Goal: Complete application form: Complete application form

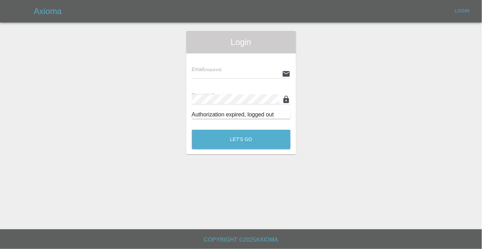
click at [223, 67] on div "Email (required)" at bounding box center [241, 69] width 99 height 20
click at [230, 67] on div "Email (required)" at bounding box center [241, 69] width 99 height 20
click at [234, 74] on input "text" at bounding box center [235, 73] width 87 height 10
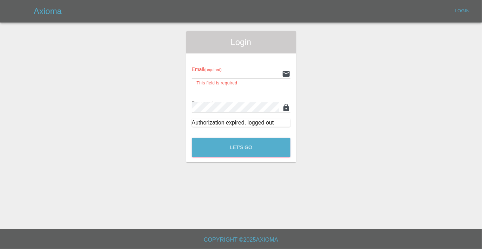
type input "[EMAIL_ADDRESS][DOMAIN_NAME]"
click at [192, 138] on button "Let's Go" at bounding box center [241, 147] width 99 height 19
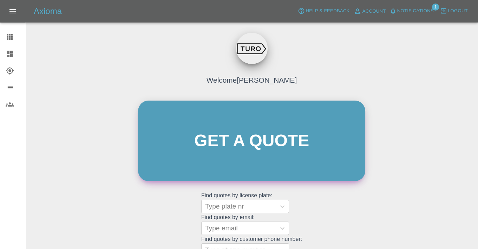
click at [205, 130] on link "Get a quote" at bounding box center [251, 140] width 227 height 80
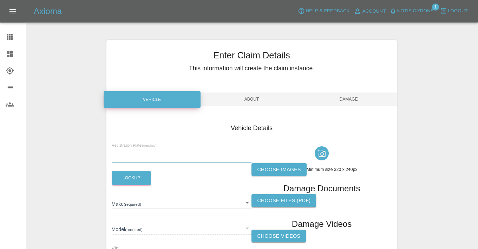
click at [139, 157] on input "text" at bounding box center [182, 158] width 140 height 10
paste input "fe68vtn"
type input "fe68vtn"
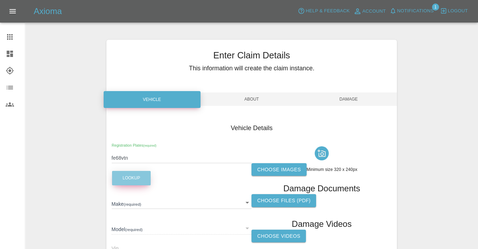
click at [130, 179] on button "Lookup" at bounding box center [131, 178] width 39 height 14
click at [283, 170] on label "Choose images" at bounding box center [278, 169] width 55 height 13
click at [0, 0] on input "Choose images" at bounding box center [0, 0] width 0 height 0
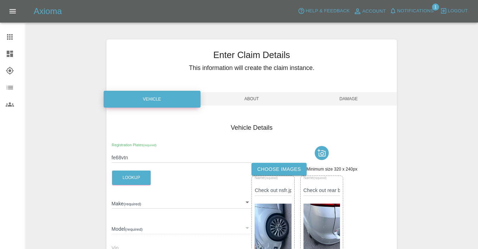
scroll to position [1, 0]
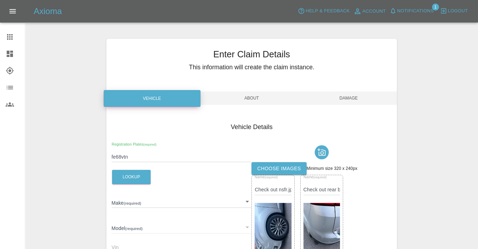
type input "FORD"
type input "GRAND C-MAX"
type input "WF0WXXGCEWJU82480"
type input "2018"
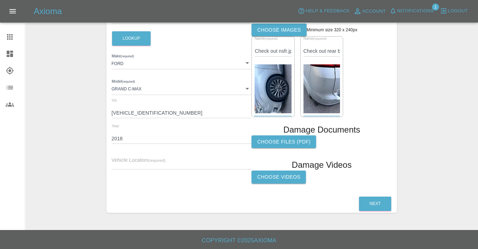
scroll to position [140, 0]
click at [137, 158] on span "Vehicle Location (required)" at bounding box center [139, 160] width 54 height 6
click at [135, 160] on input "text" at bounding box center [182, 164] width 140 height 10
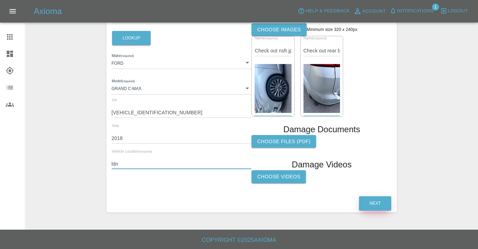
type input "ldn"
click at [383, 200] on button "Next" at bounding box center [375, 203] width 32 height 14
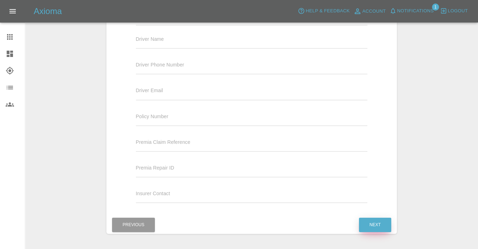
scroll to position [0, 0]
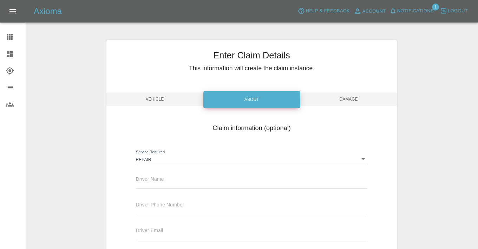
click at [161, 160] on body "Axioma Help & Feedback Account Notifications 1 Logout Claims Dashboard Explorer…" at bounding box center [239, 205] width 478 height 410
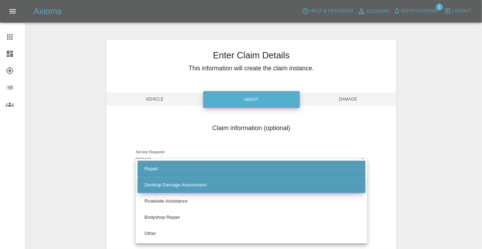
click at [184, 179] on li "Desktop Damage Assessment" at bounding box center [252, 185] width 228 height 16
type input "assessment"
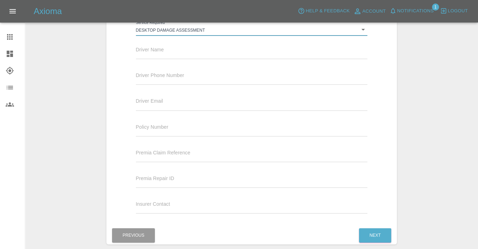
scroll to position [160, 0]
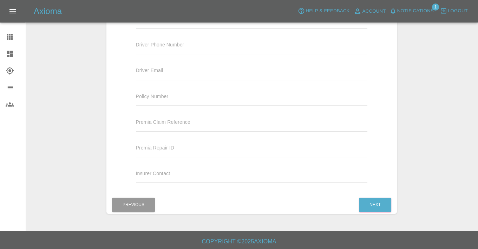
click at [198, 99] on input "text" at bounding box center [252, 100] width 232 height 10
paste input "864636"
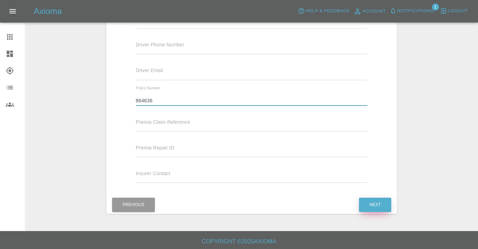
type input "864636"
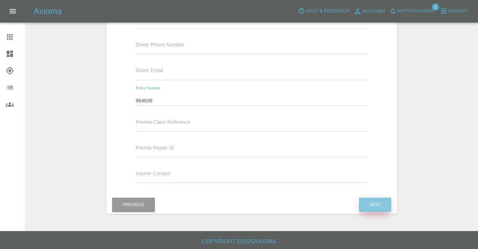
click at [372, 204] on button "Next" at bounding box center [375, 204] width 32 height 14
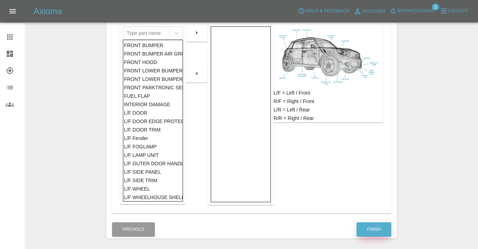
click at [372, 223] on button "Finish" at bounding box center [373, 229] width 35 height 14
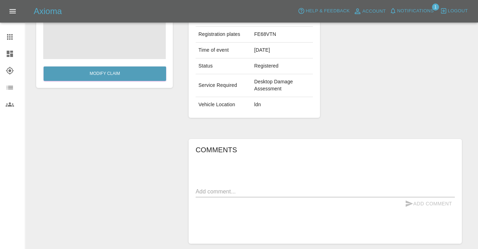
scroll to position [109, 0]
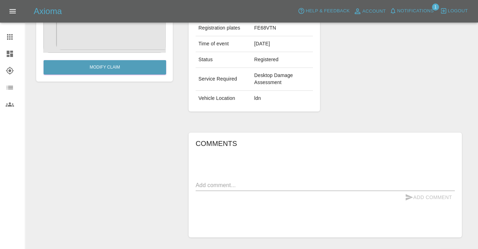
click at [272, 177] on div "Comments x Add Comment" at bounding box center [325, 185] width 259 height 94
click at [271, 181] on textarea at bounding box center [325, 185] width 259 height 8
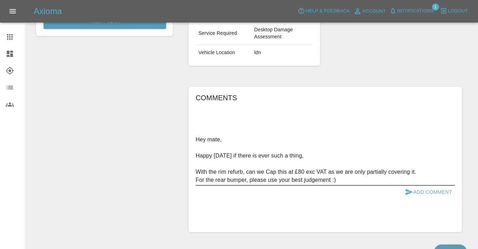
scroll to position [163, 0]
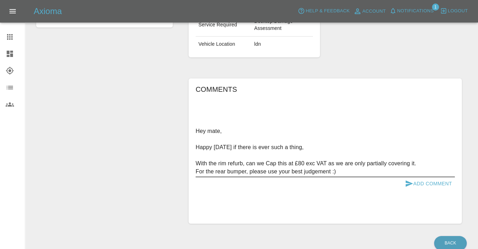
type textarea "Hey mate, Happy Monday if there is ever such a thing, With the rim refurb, can …"
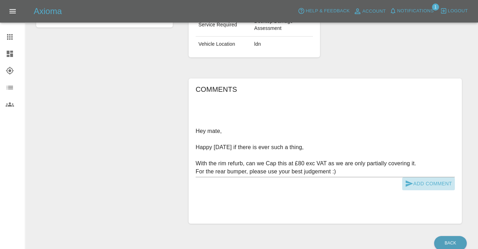
click at [438, 183] on button "Add Comment" at bounding box center [428, 183] width 53 height 13
